Goal: Information Seeking & Learning: Learn about a topic

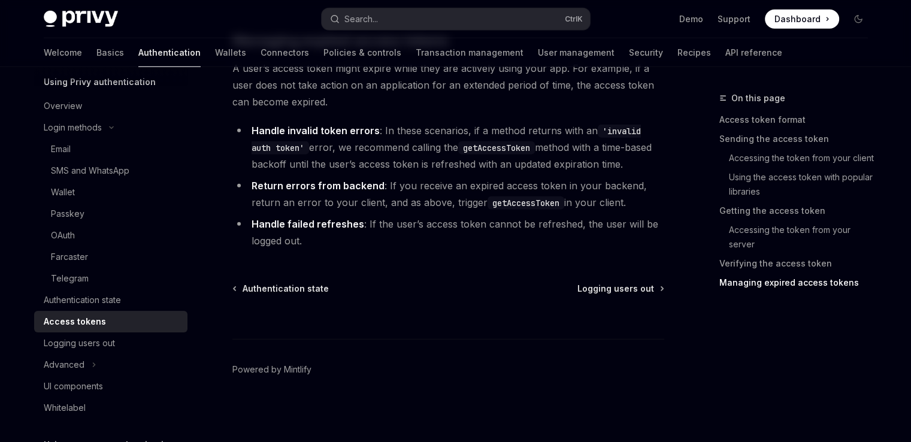
scroll to position [3489, 0]
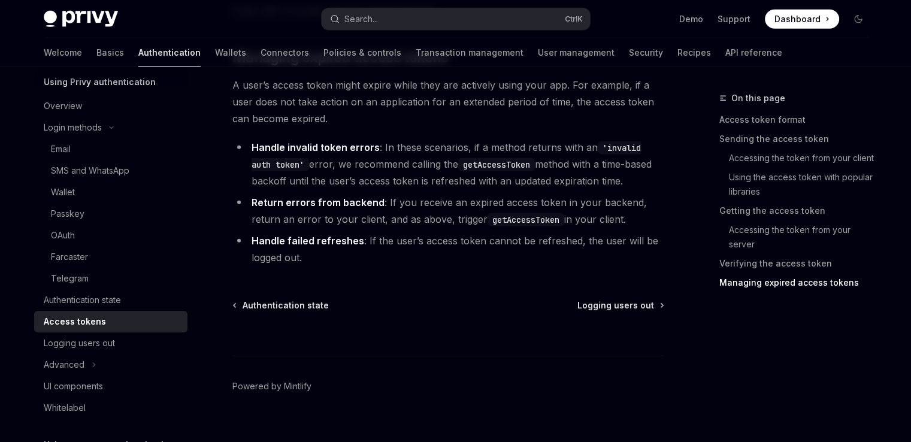
click at [346, 271] on div "WE VALUE YOUR PRIVACY This site uses cookies and related technologies, as descr…" at bounding box center [429, 344] width 531 height 147
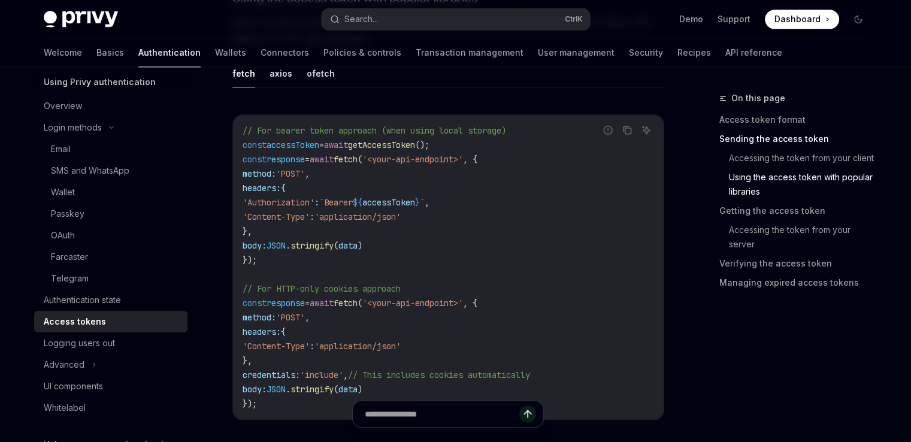
scroll to position [1457, 0]
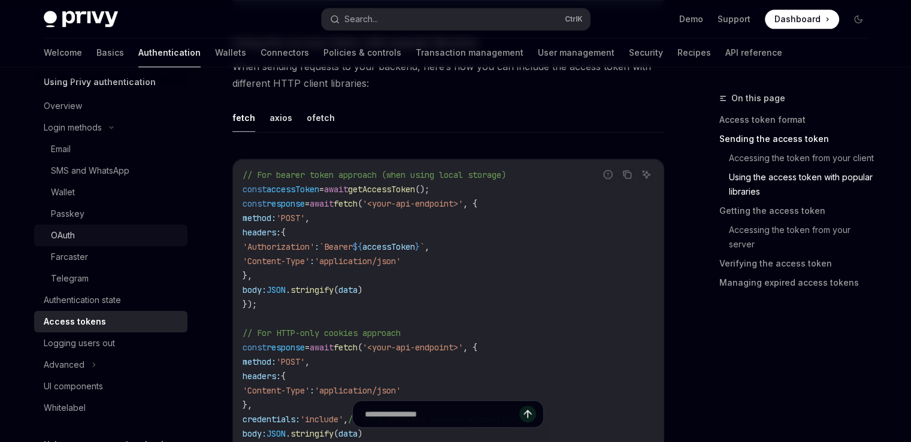
click at [102, 244] on link "OAuth" at bounding box center [110, 236] width 153 height 22
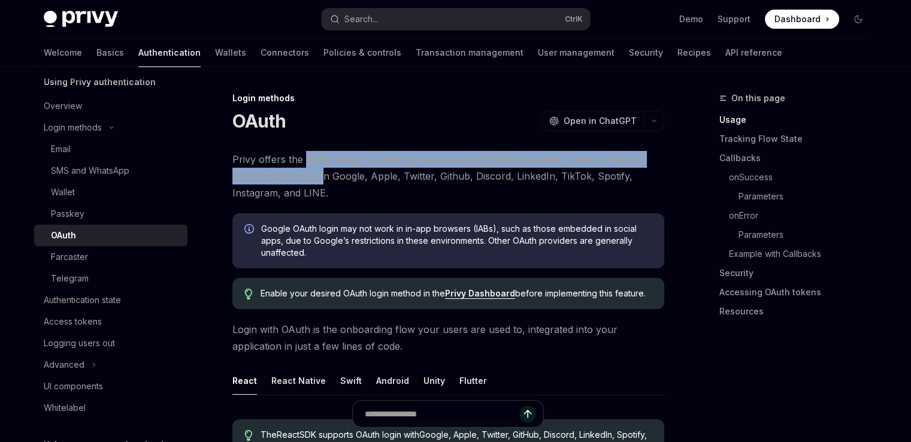
drag, startPoint x: 302, startPoint y: 172, endPoint x: 304, endPoint y: 164, distance: 8.6
click at [304, 164] on span "Privy offers the ability to sign up and log users in using OAuth providers. Use…" at bounding box center [448, 176] width 432 height 50
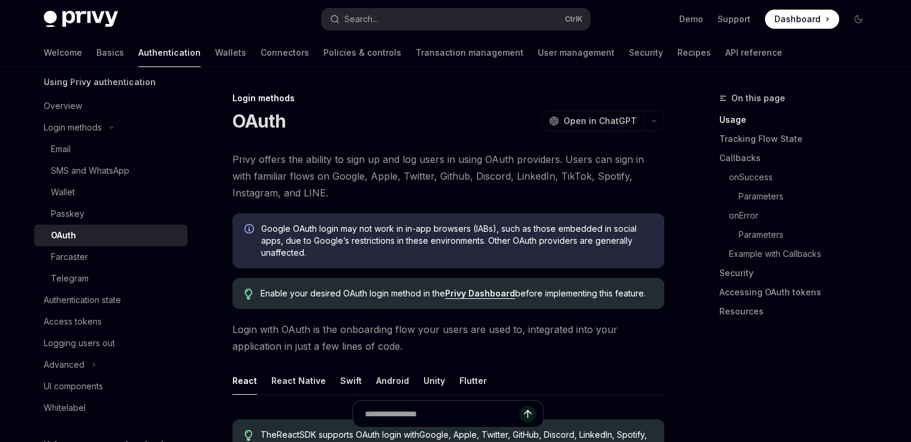
click at [313, 174] on span "Privy offers the ability to sign up and log users in using OAuth providers. Use…" at bounding box center [448, 176] width 432 height 50
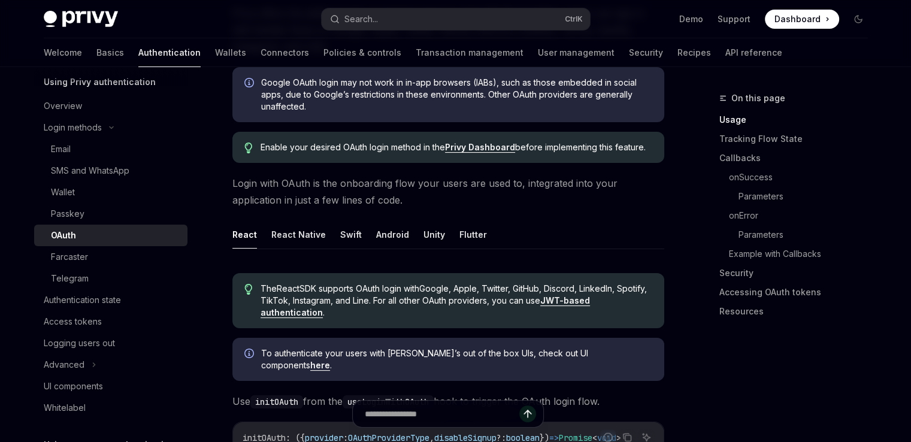
drag, startPoint x: 313, startPoint y: 168, endPoint x: 314, endPoint y: 162, distance: 6.1
click at [313, 223] on button "React Native" at bounding box center [298, 233] width 55 height 28
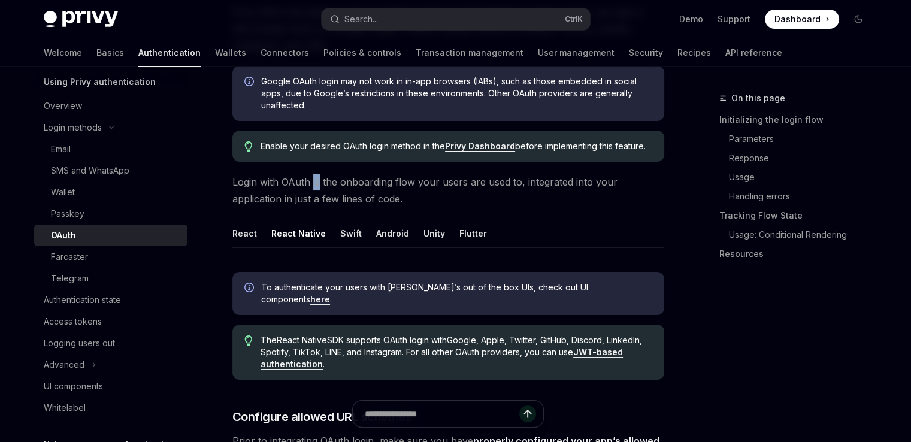
click at [237, 235] on button "React" at bounding box center [244, 233] width 25 height 28
type textarea "*"
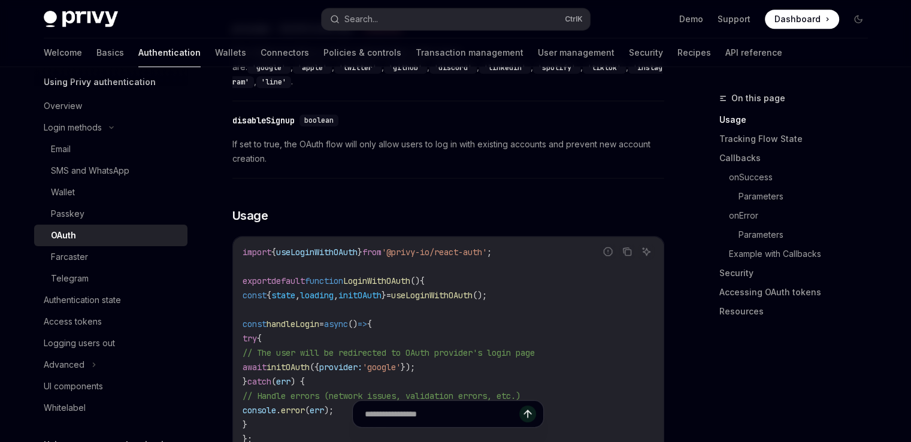
scroll to position [604, 0]
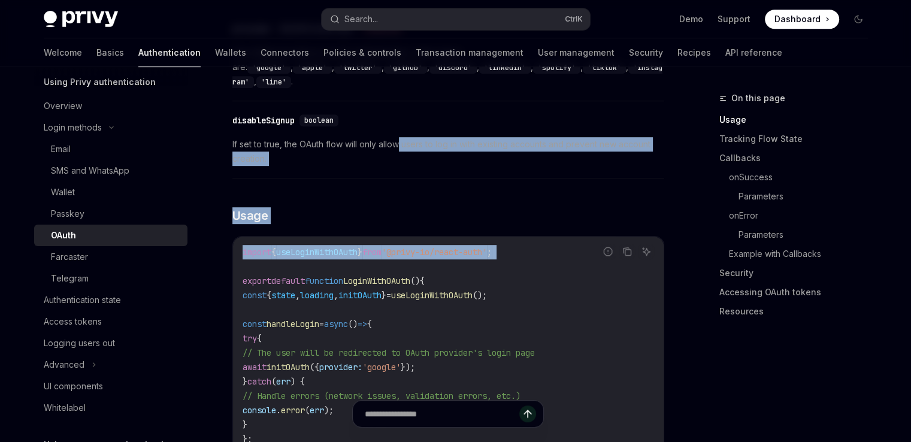
drag, startPoint x: 383, startPoint y: 207, endPoint x: 394, endPoint y: 168, distance: 40.4
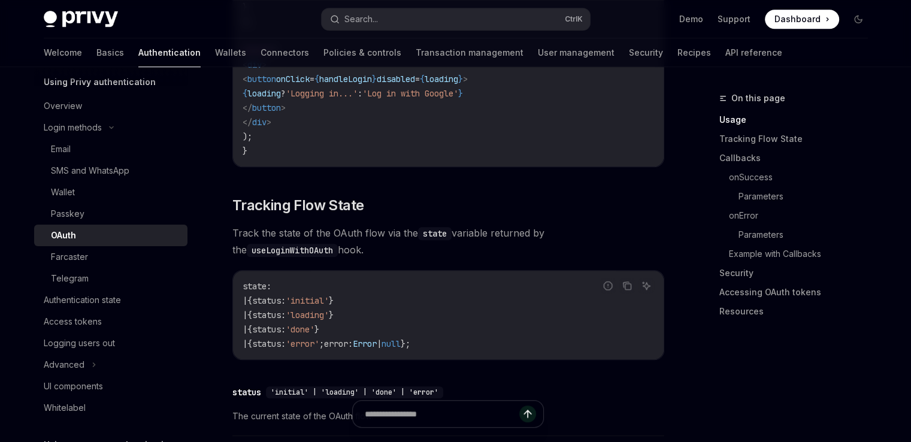
scroll to position [1023, 0]
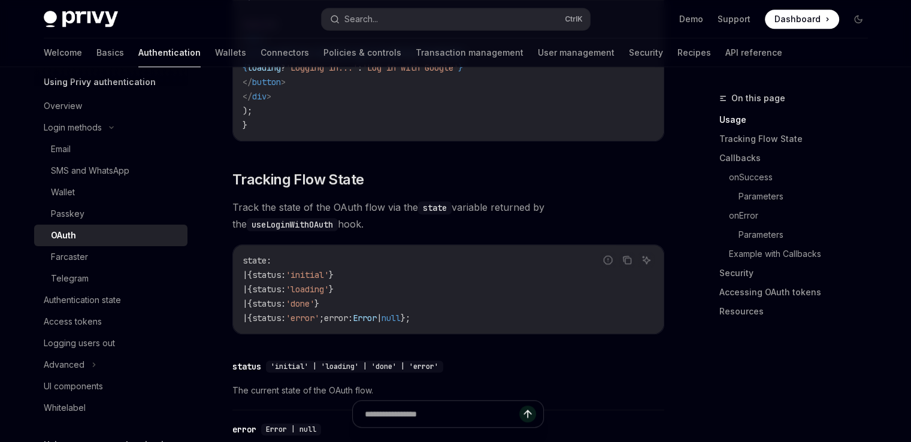
click at [379, 326] on div "This site uses cookies and related technologies, as described in our privacy po…" at bounding box center [429, 338] width 531 height 36
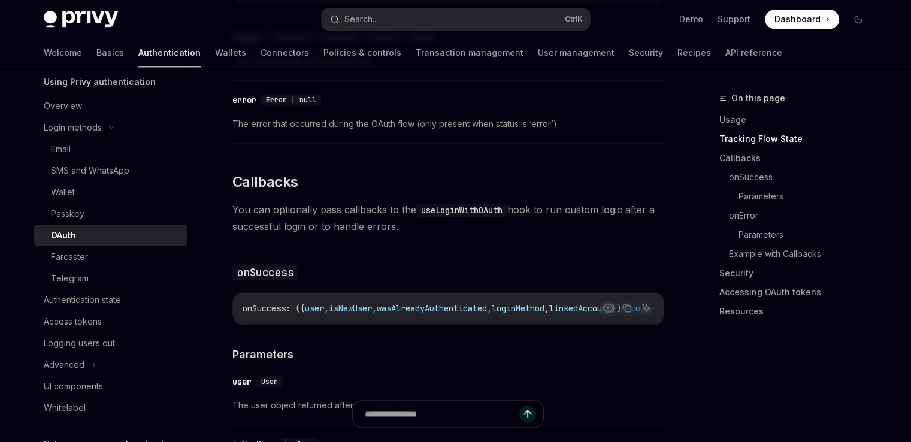
scroll to position [1378, 0]
drag, startPoint x: 362, startPoint y: 302, endPoint x: 477, endPoint y: 277, distance: 117.1
click at [477, 277] on div "WE VALUE YOUR PRIVACY This site uses cookies and related technologies, as descr…" at bounding box center [429, 344] width 531 height 147
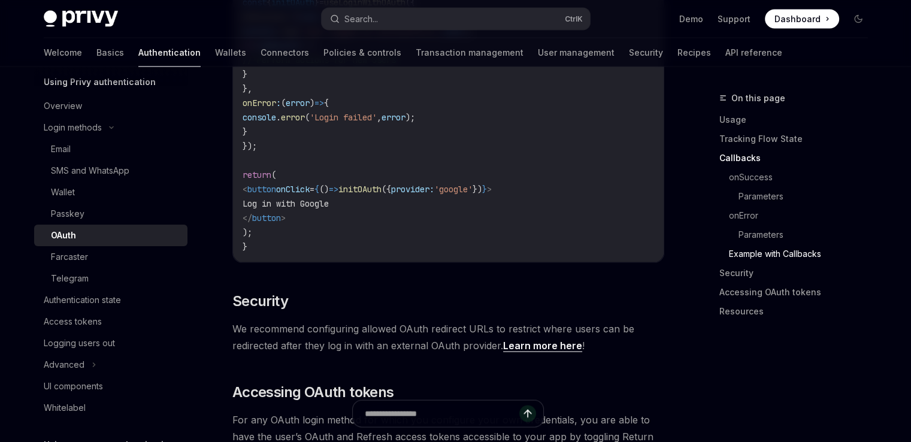
scroll to position [2336, 0]
